Goal: Task Accomplishment & Management: Complete application form

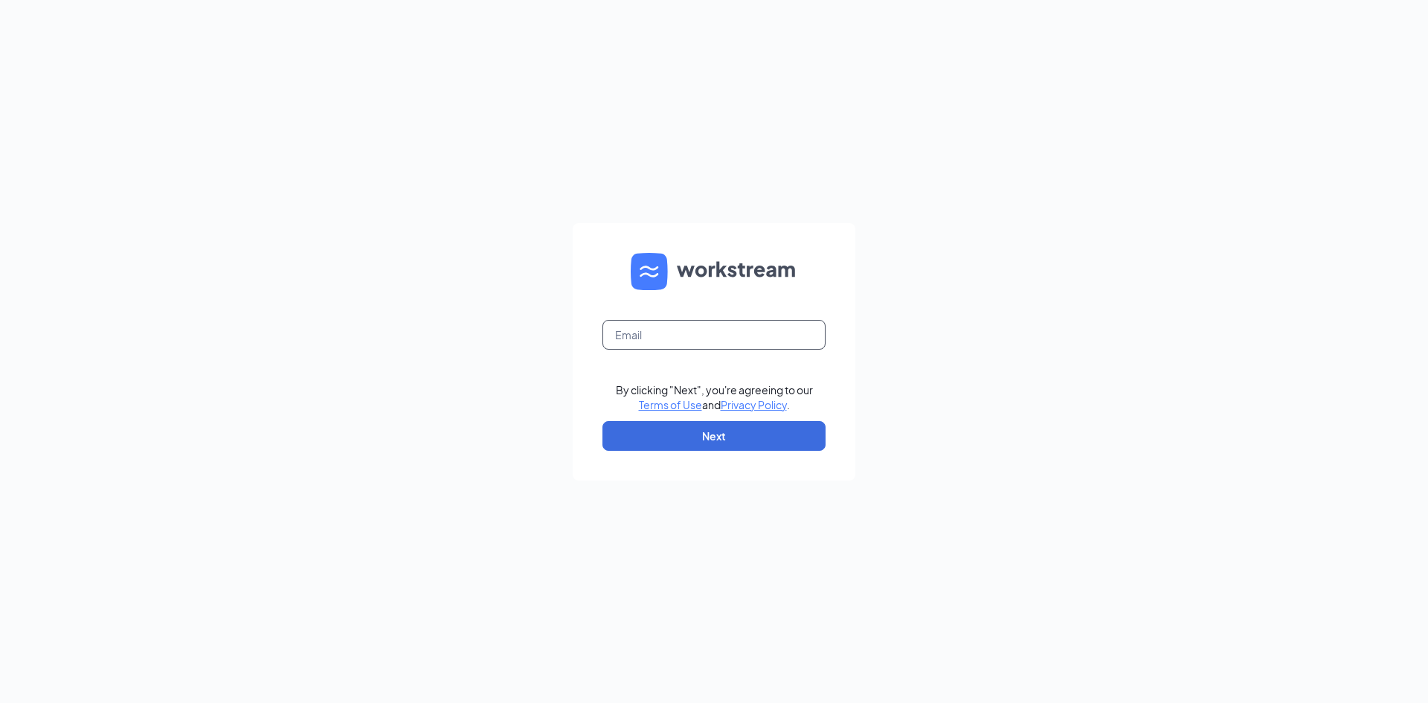
click at [745, 325] on input "text" at bounding box center [713, 335] width 223 height 30
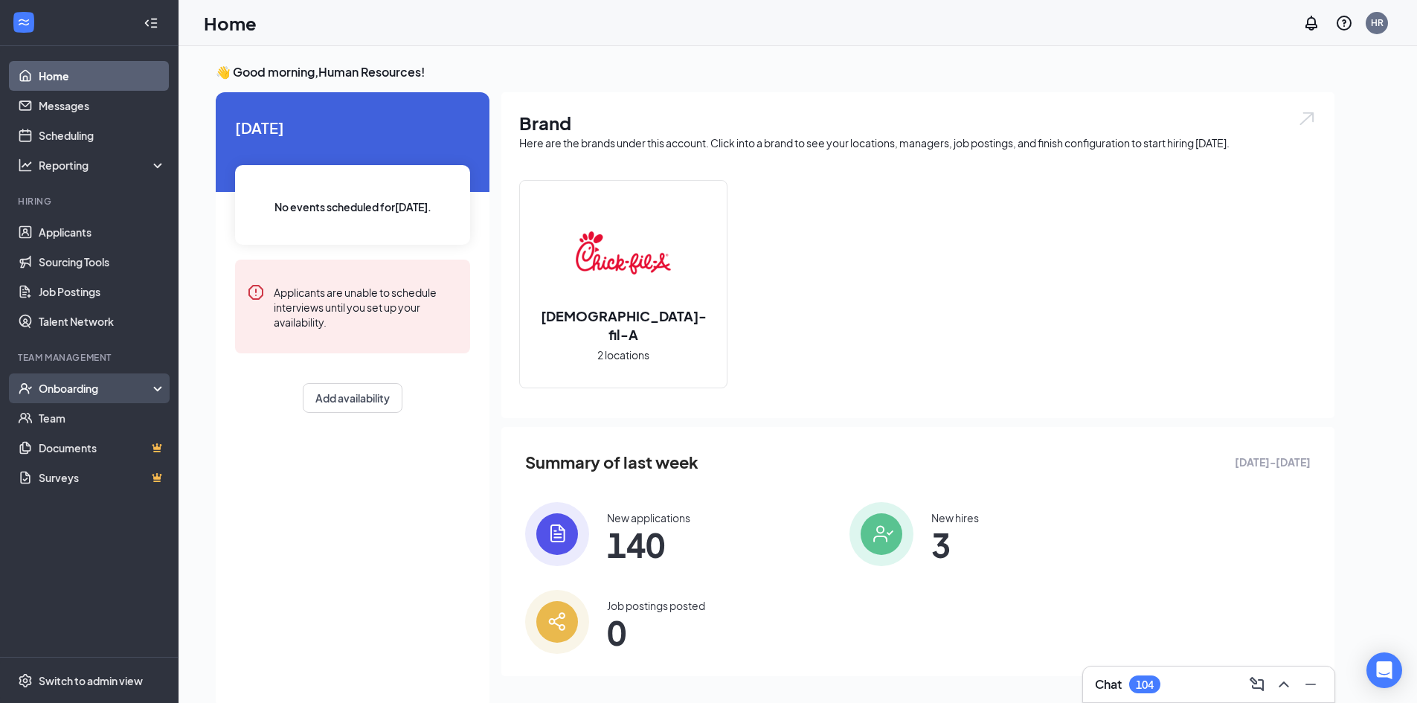
click at [158, 391] on div "Onboarding" at bounding box center [89, 388] width 179 height 30
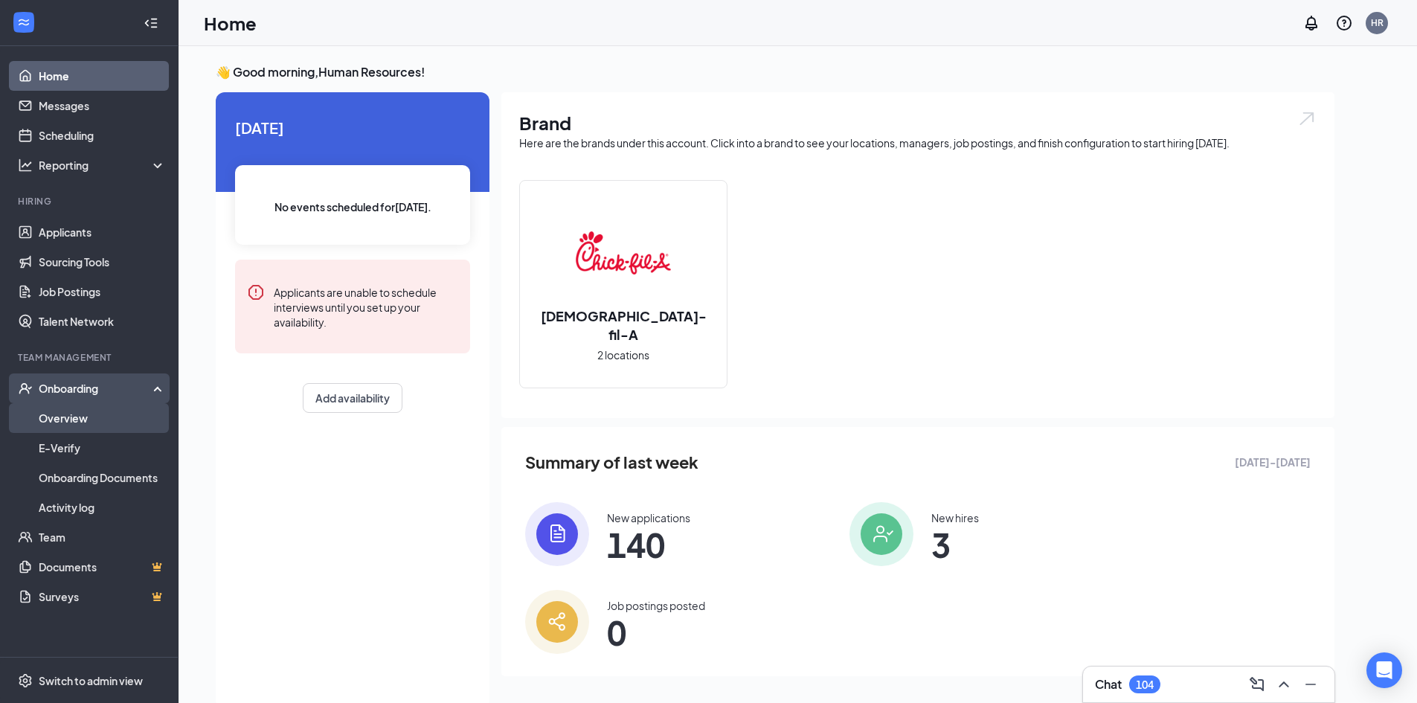
click at [158, 423] on link "Overview" at bounding box center [102, 418] width 127 height 30
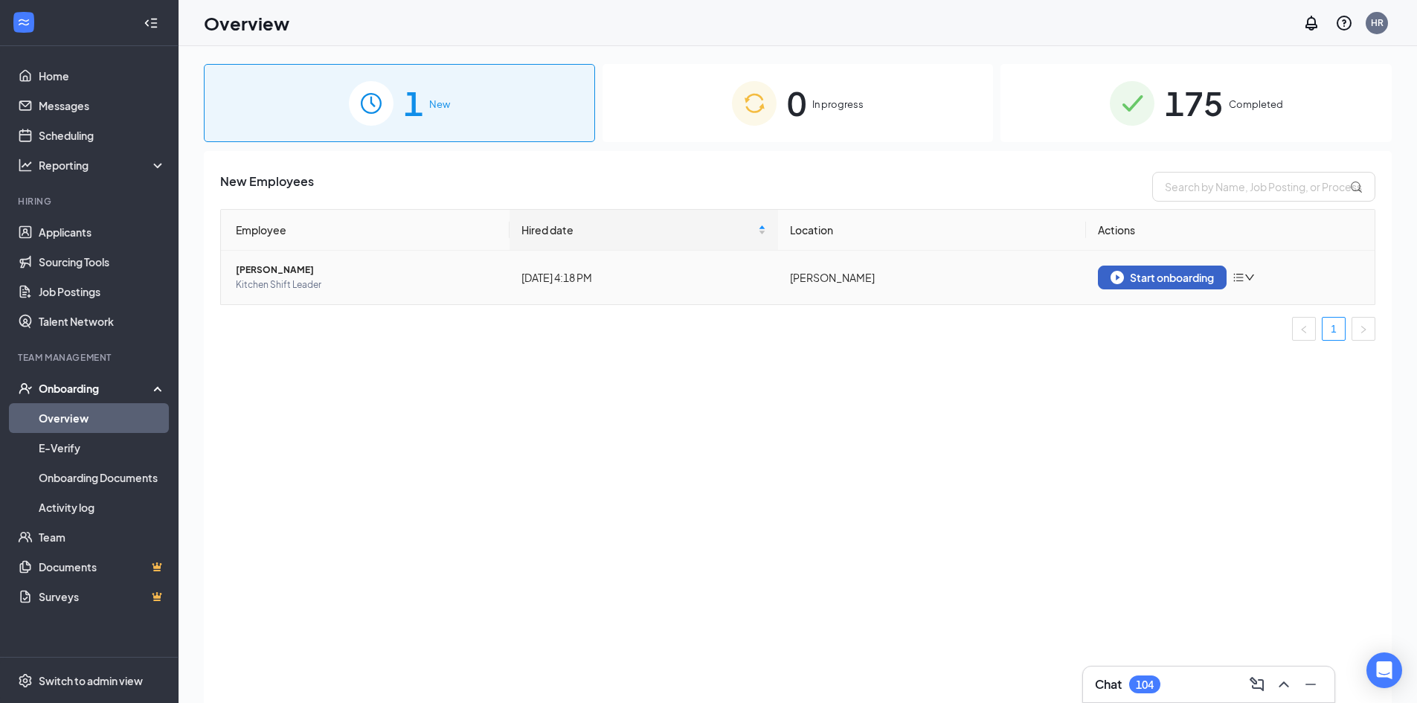
click at [1205, 274] on div "Start onboarding" at bounding box center [1162, 277] width 103 height 13
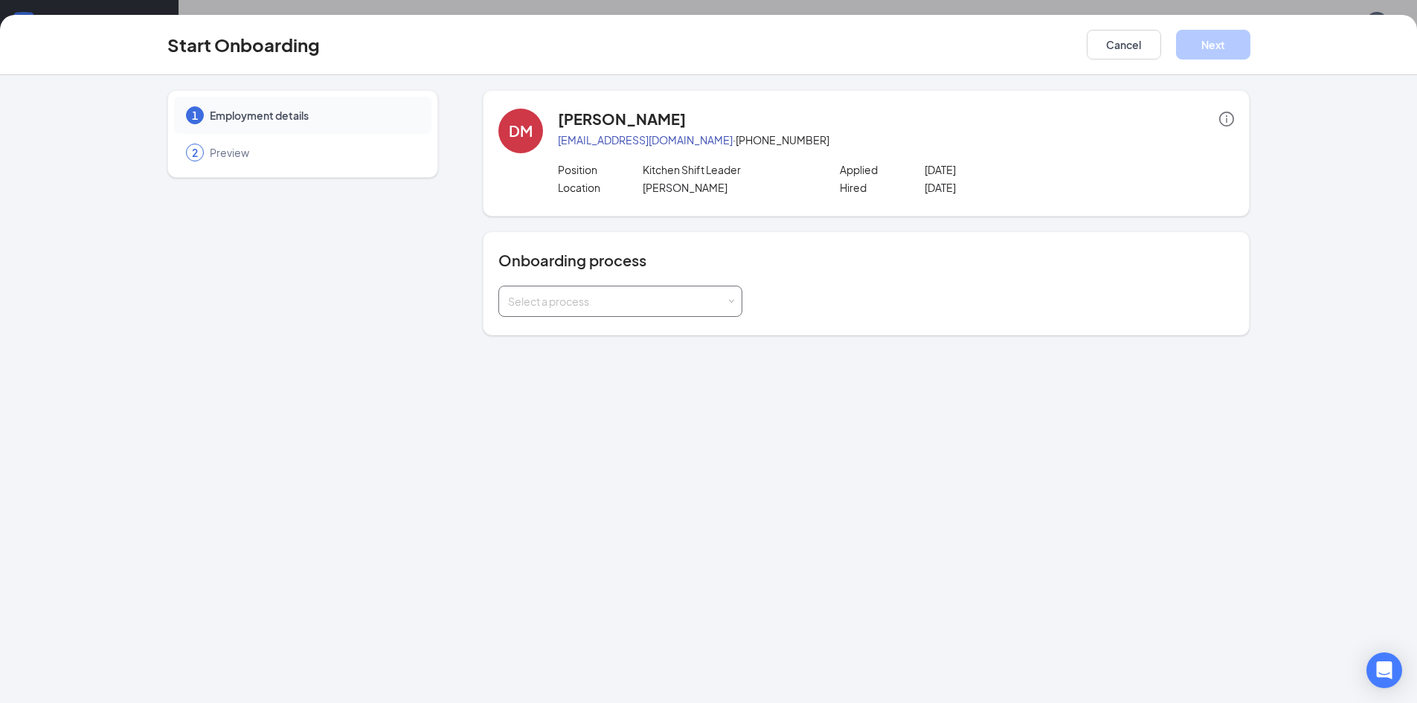
click at [594, 307] on div "Select a process" at bounding box center [617, 301] width 218 height 15
click at [600, 329] on li "Onboarding" at bounding box center [620, 333] width 244 height 27
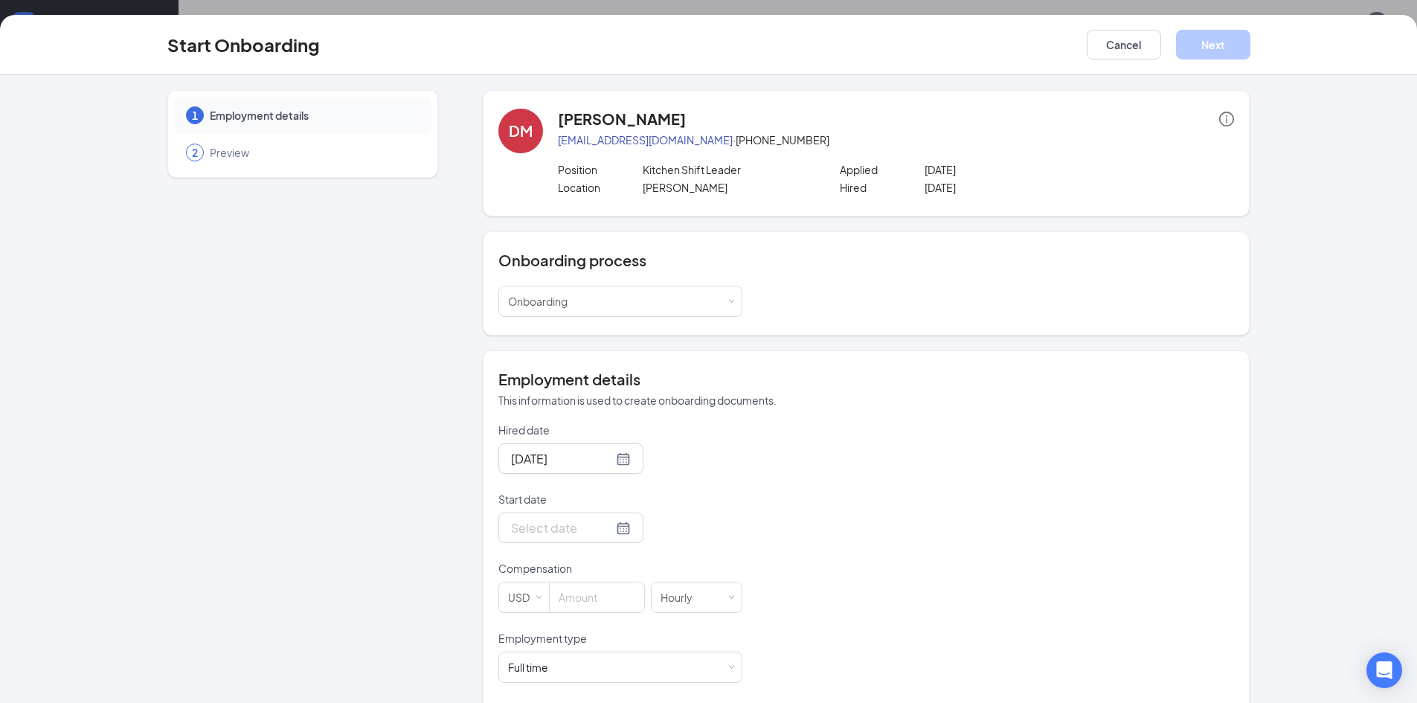
click at [608, 560] on form "Hired date [DATE] Start date Compensation USD [DEMOGRAPHIC_DATA] Employment typ…" at bounding box center [620, 665] width 244 height 486
click at [609, 535] on div at bounding box center [571, 527] width 120 height 19
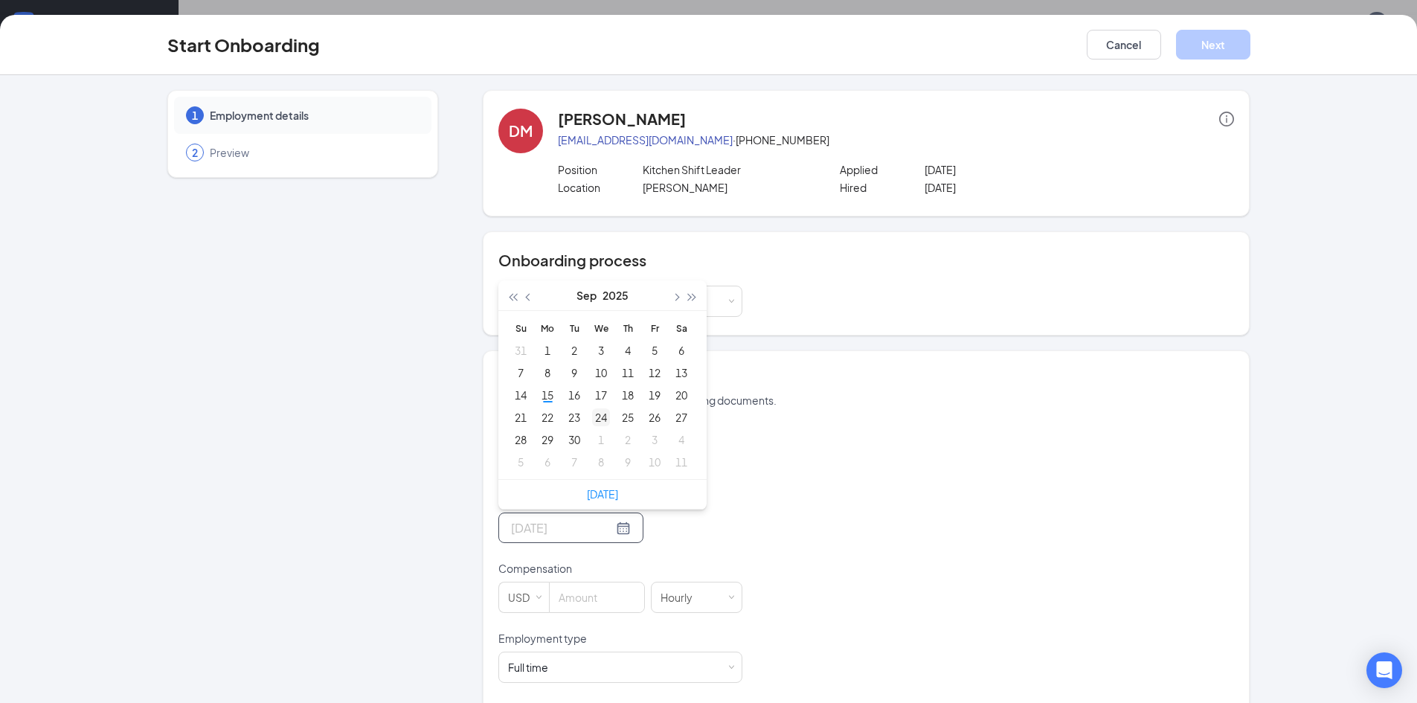
type input "[DATE]"
click at [595, 417] on div "24" at bounding box center [601, 417] width 18 height 18
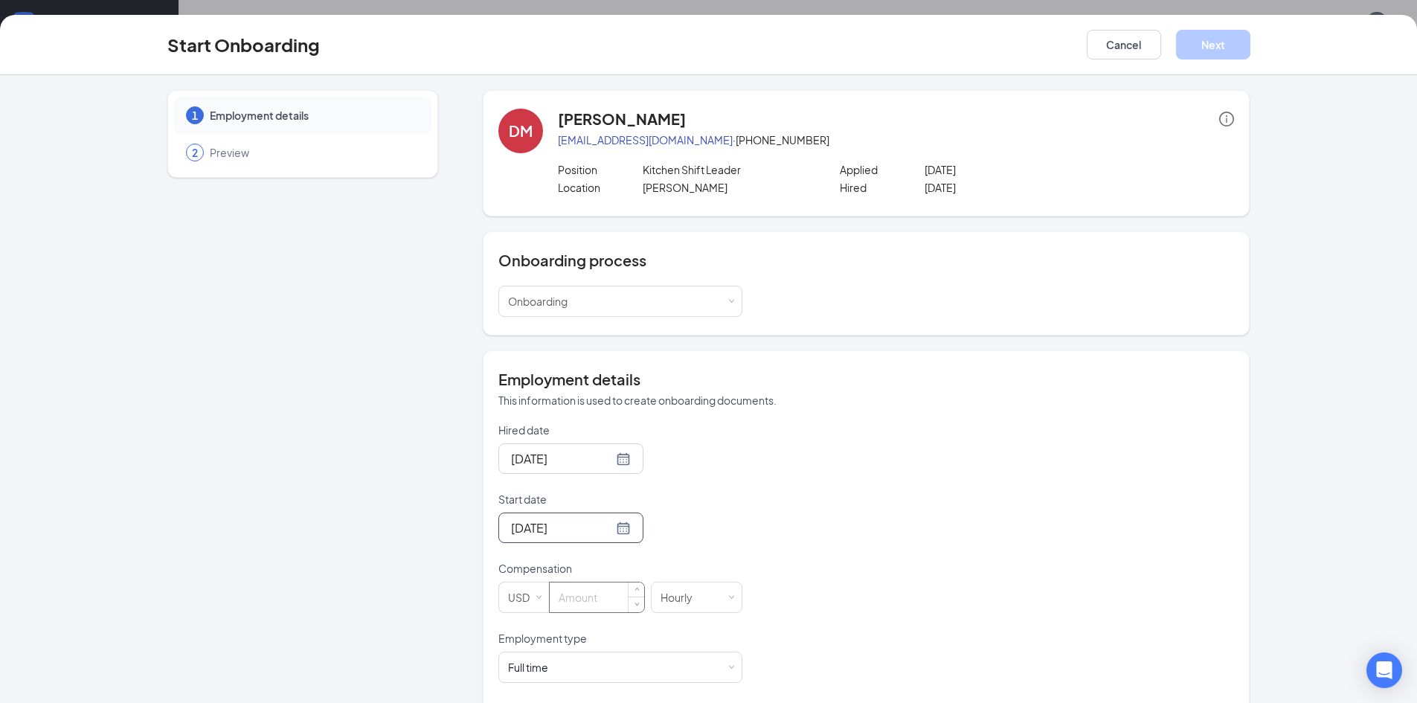
click at [600, 602] on input at bounding box center [597, 597] width 94 height 30
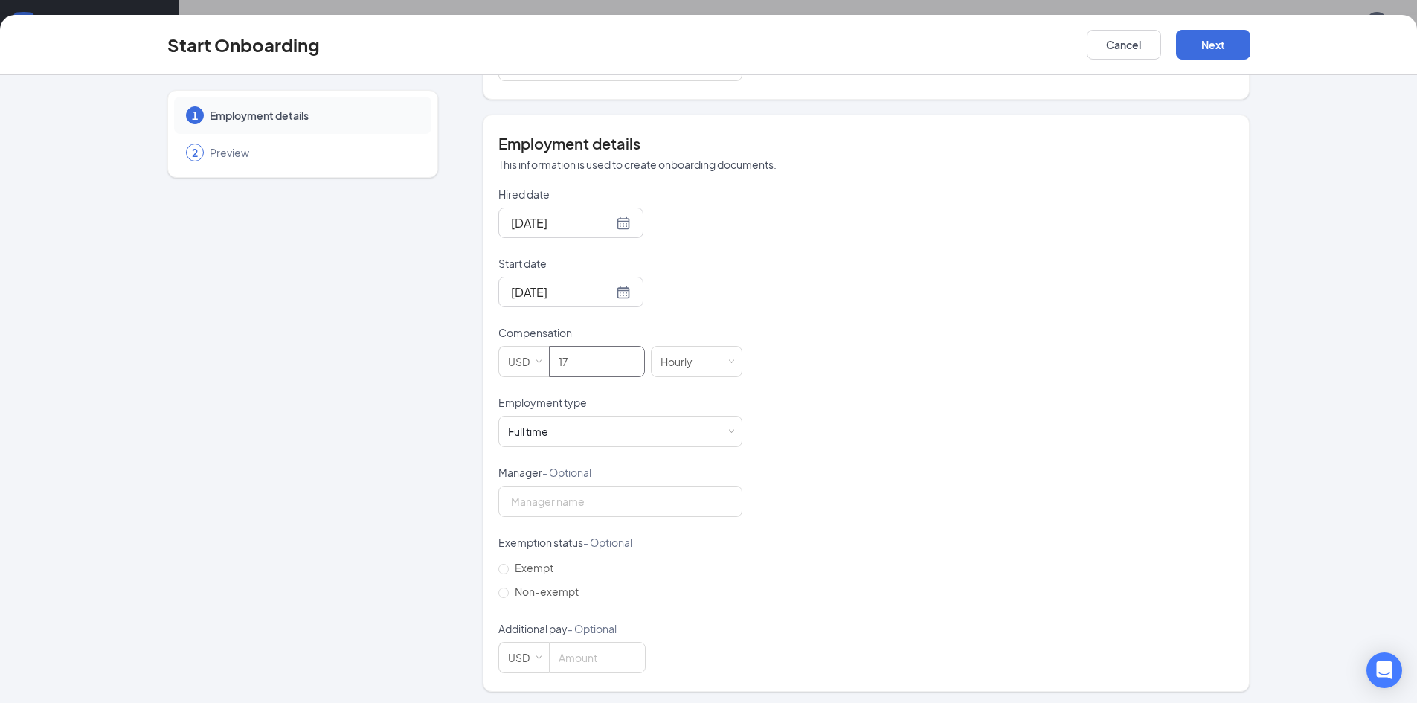
scroll to position [240, 0]
type input "17"
click at [539, 586] on span "Non-exempt" at bounding box center [547, 587] width 76 height 13
click at [509, 586] on input "Non-exempt" at bounding box center [503, 589] width 10 height 10
radio input "true"
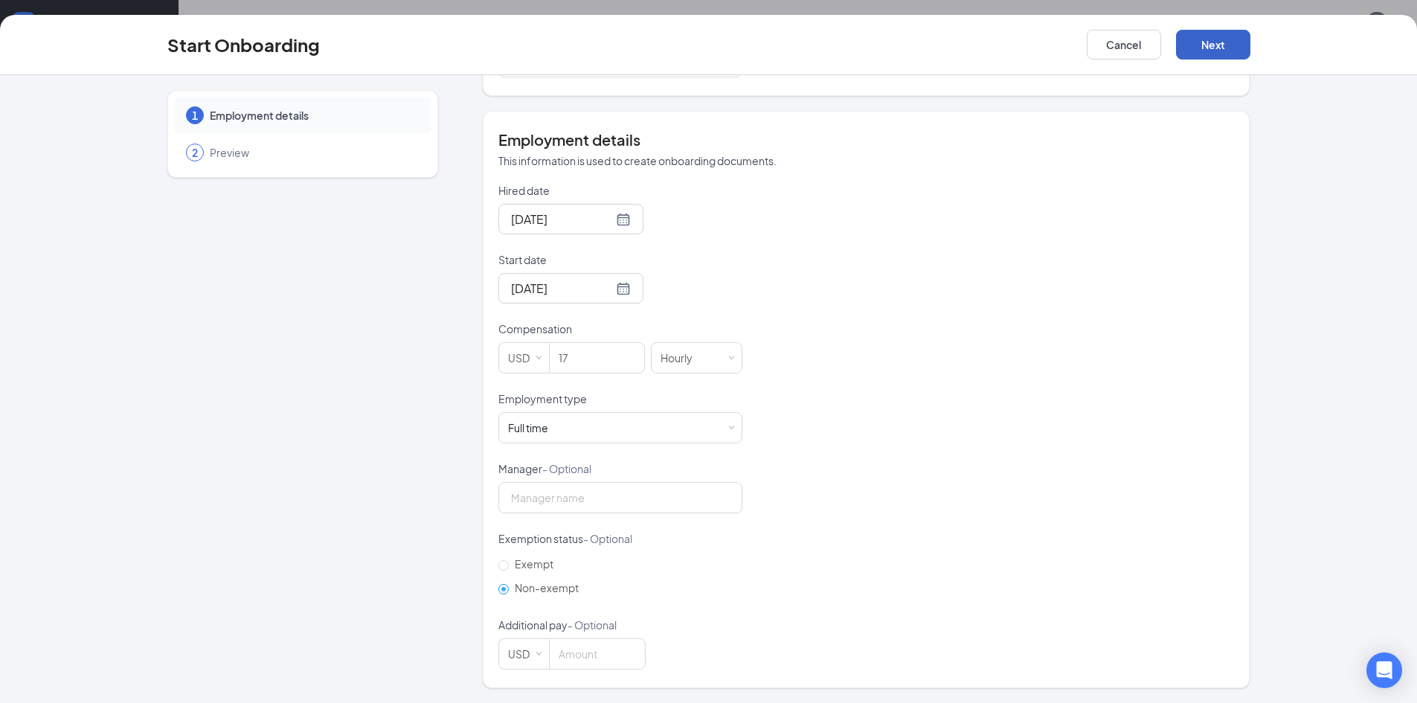
click at [1195, 48] on button "Next" at bounding box center [1213, 45] width 74 height 30
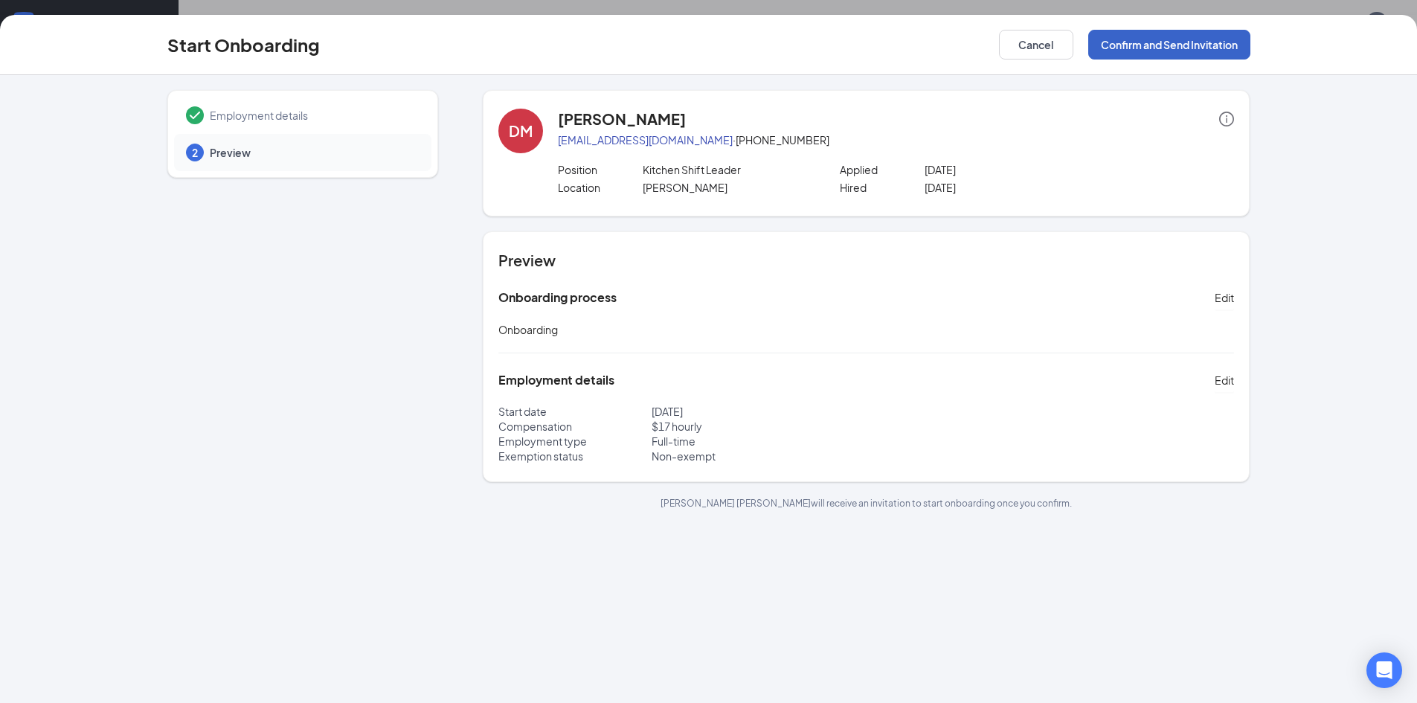
click at [1198, 45] on button "Confirm and Send Invitation" at bounding box center [1169, 45] width 162 height 30
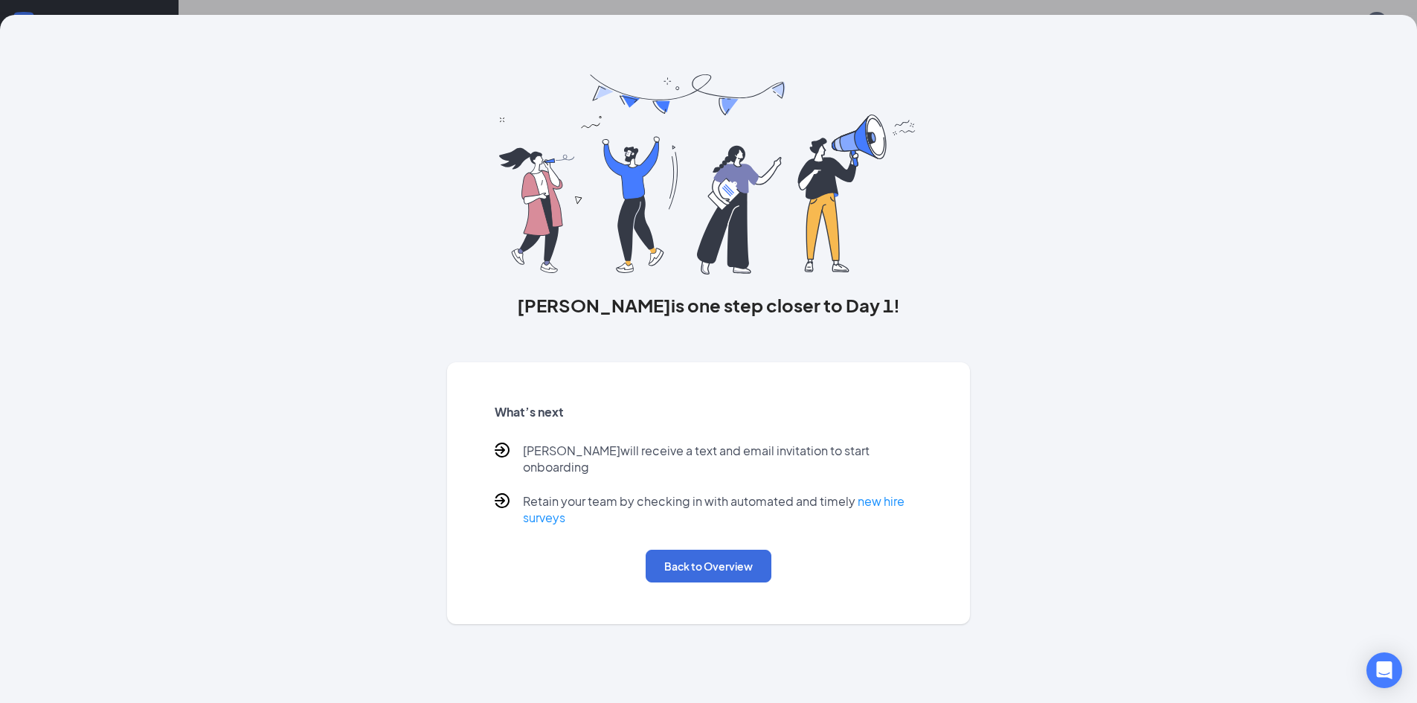
click at [855, 14] on div "[PERSON_NAME] is one step closer to Day 1! What’s next [PERSON_NAME] will recei…" at bounding box center [708, 351] width 1417 height 703
